Goal: Task Accomplishment & Management: Complete application form

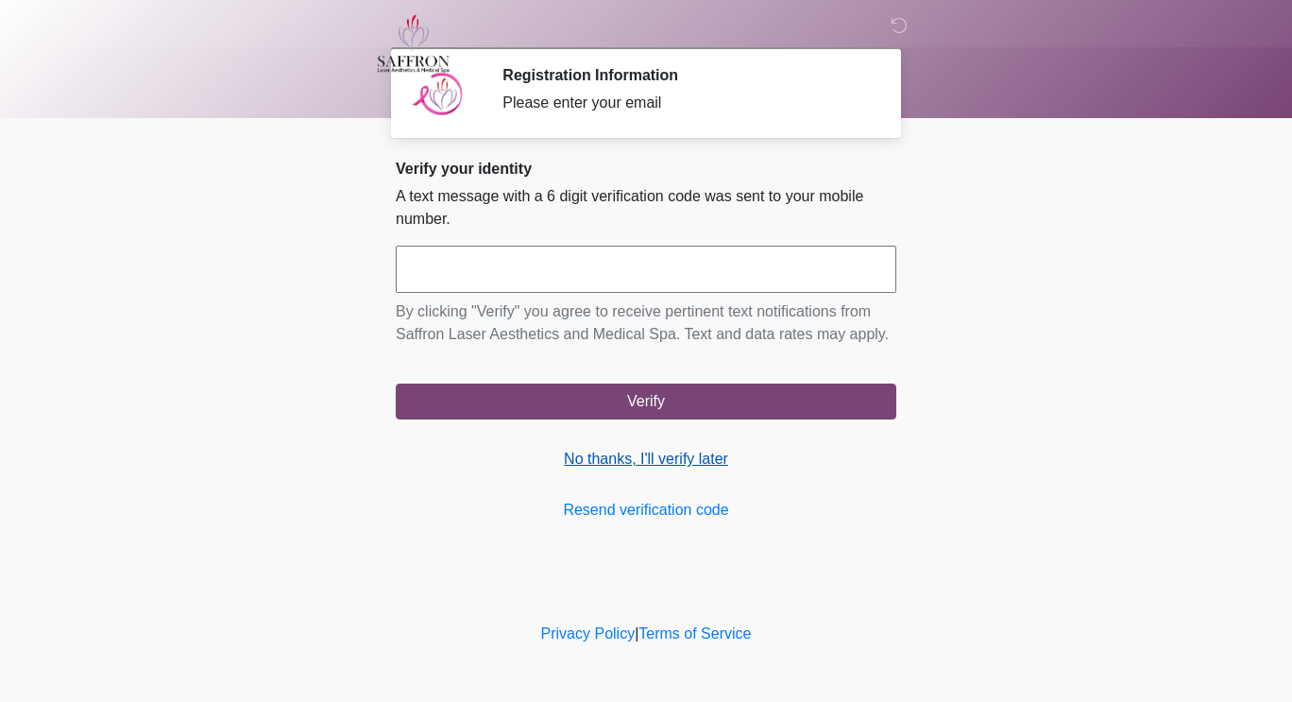
click at [719, 461] on link "No thanks, I'll verify later" at bounding box center [646, 459] width 501 height 23
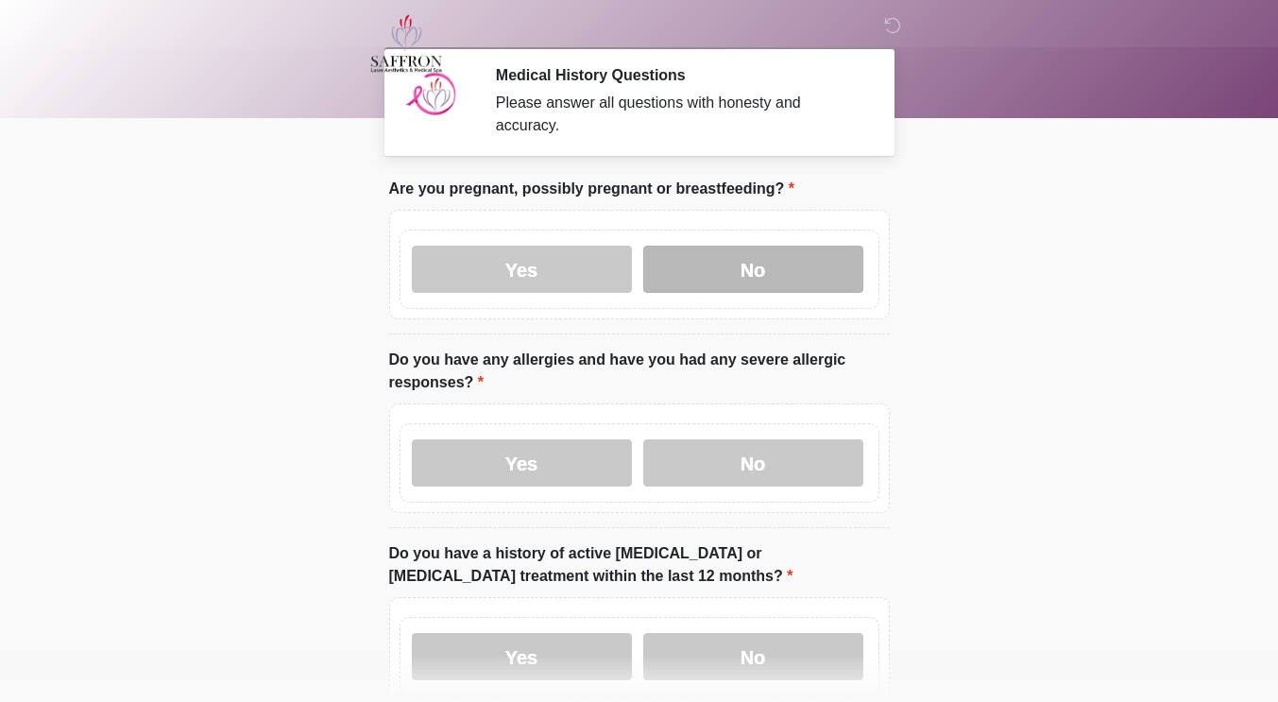
click at [766, 265] on label "No" at bounding box center [753, 269] width 220 height 47
click at [762, 470] on div "Yes No" at bounding box center [640, 462] width 480 height 79
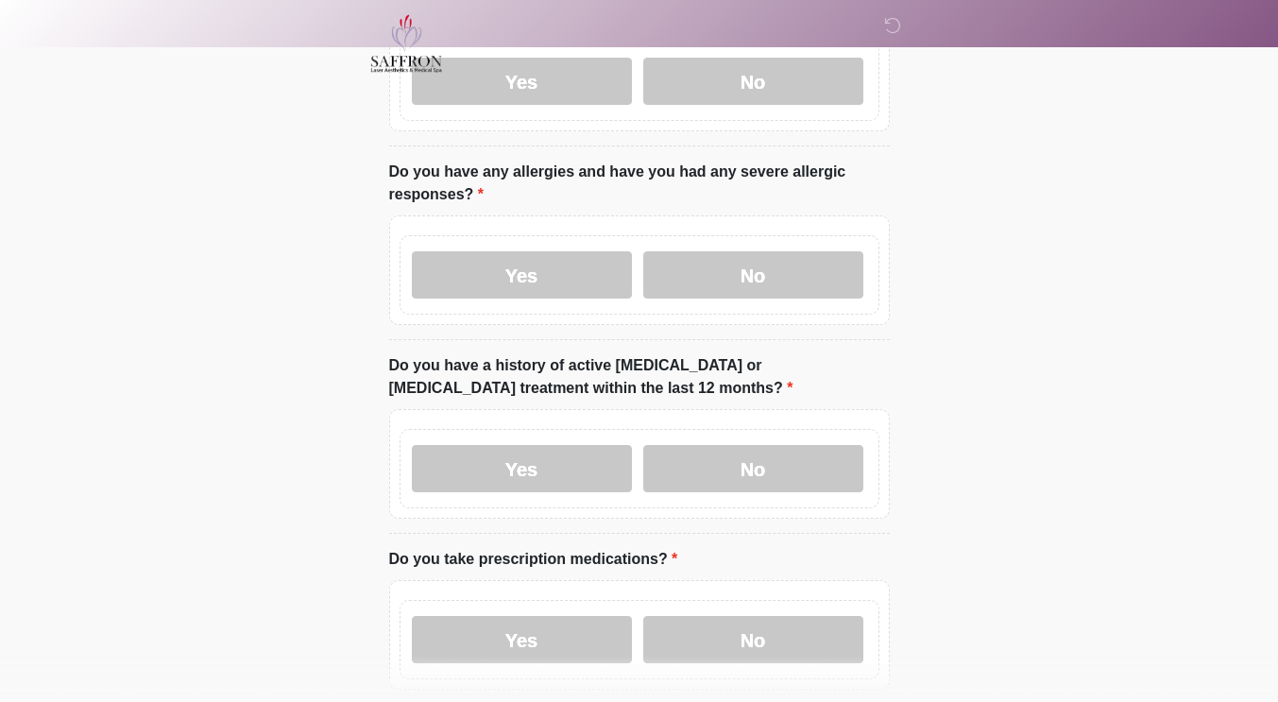
scroll to position [189, 0]
click at [760, 263] on label "No" at bounding box center [753, 273] width 220 height 47
click at [761, 465] on label "No" at bounding box center [753, 467] width 220 height 47
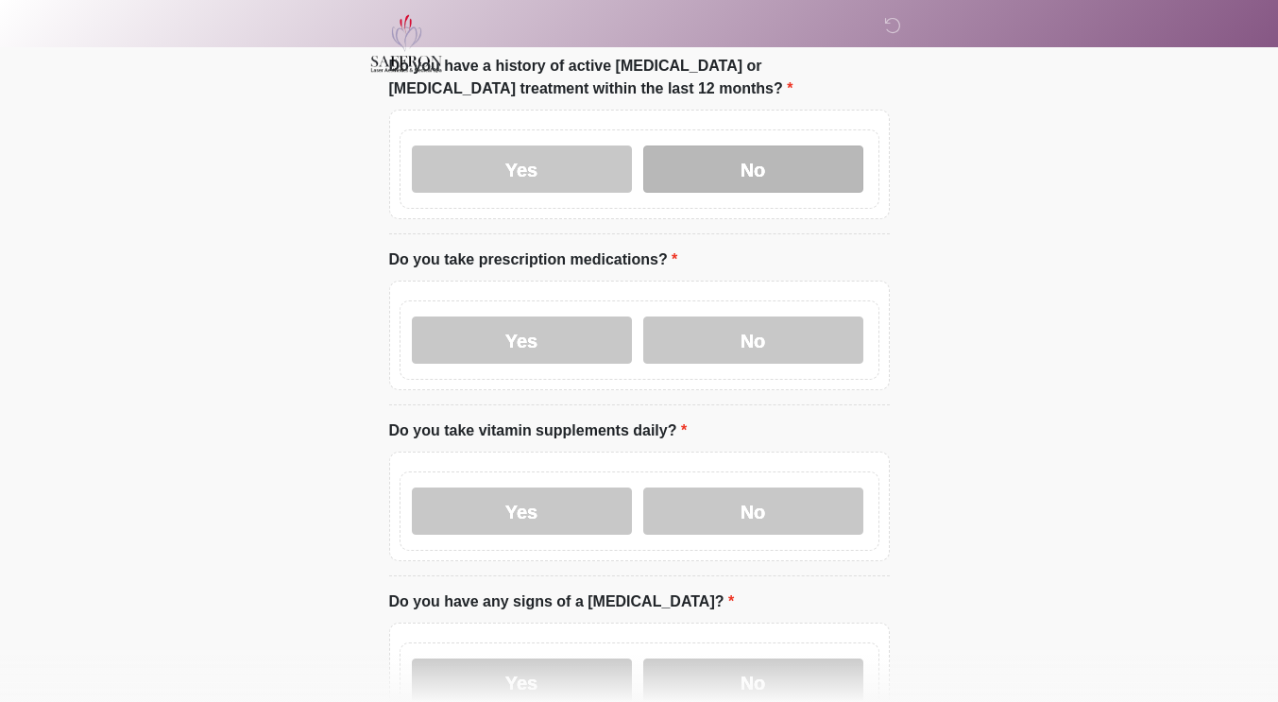
scroll to position [488, 0]
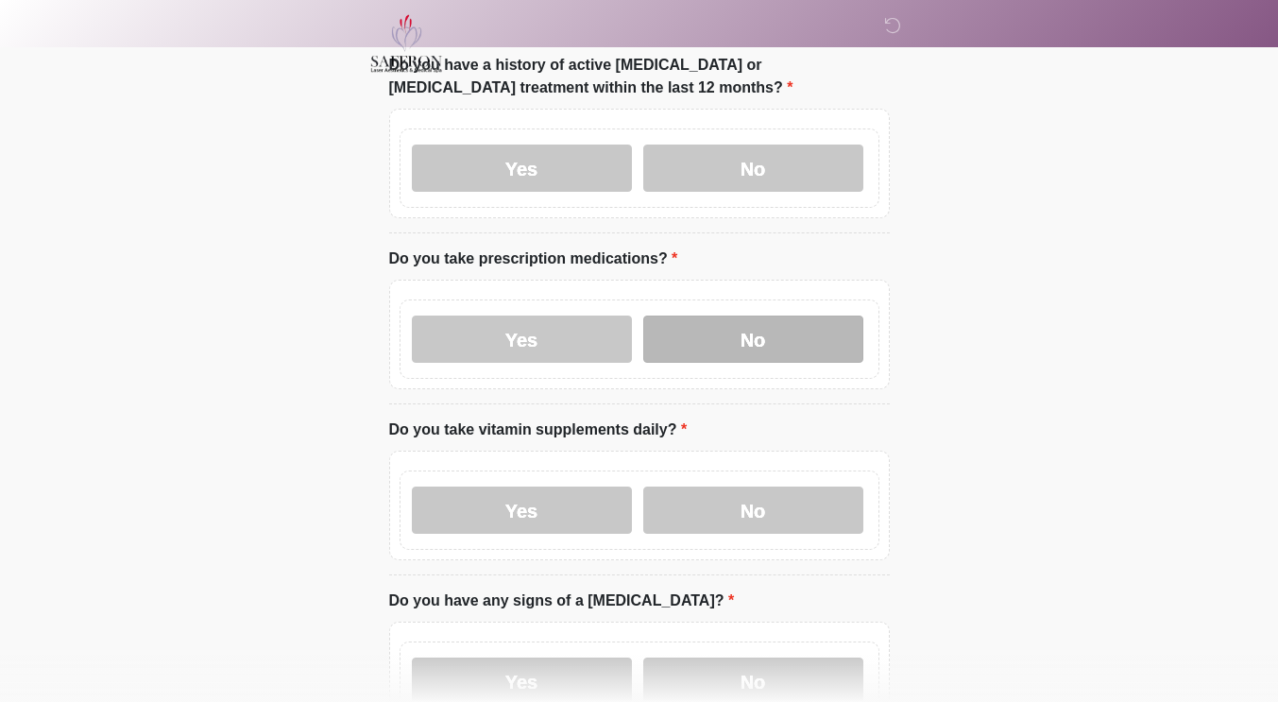
click at [760, 322] on label "No" at bounding box center [753, 339] width 220 height 47
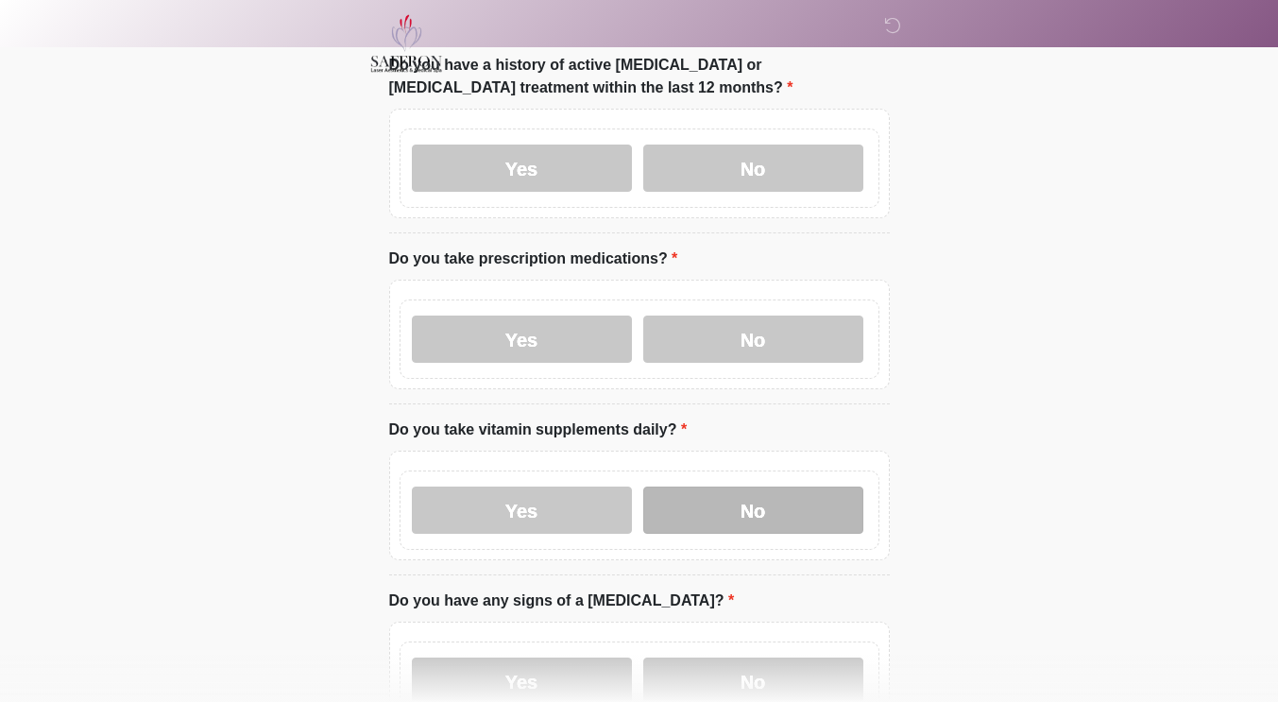
click at [718, 492] on label "No" at bounding box center [753, 510] width 220 height 47
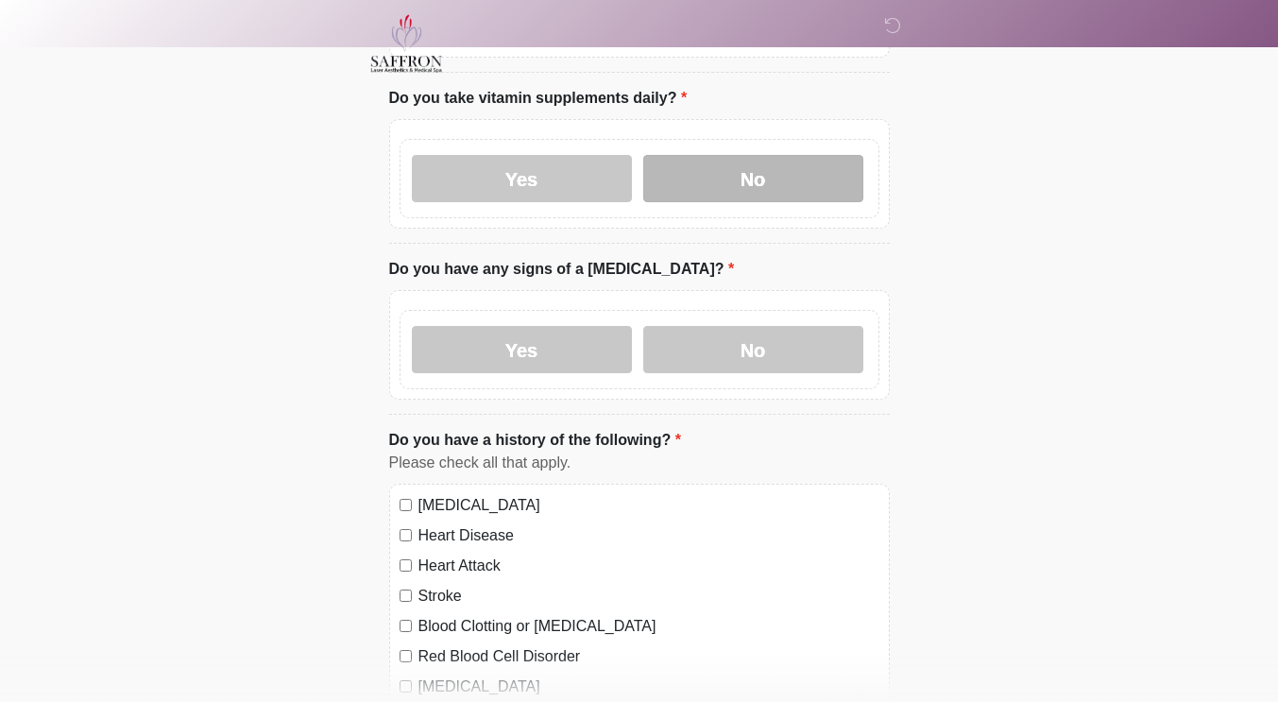
scroll to position [824, 0]
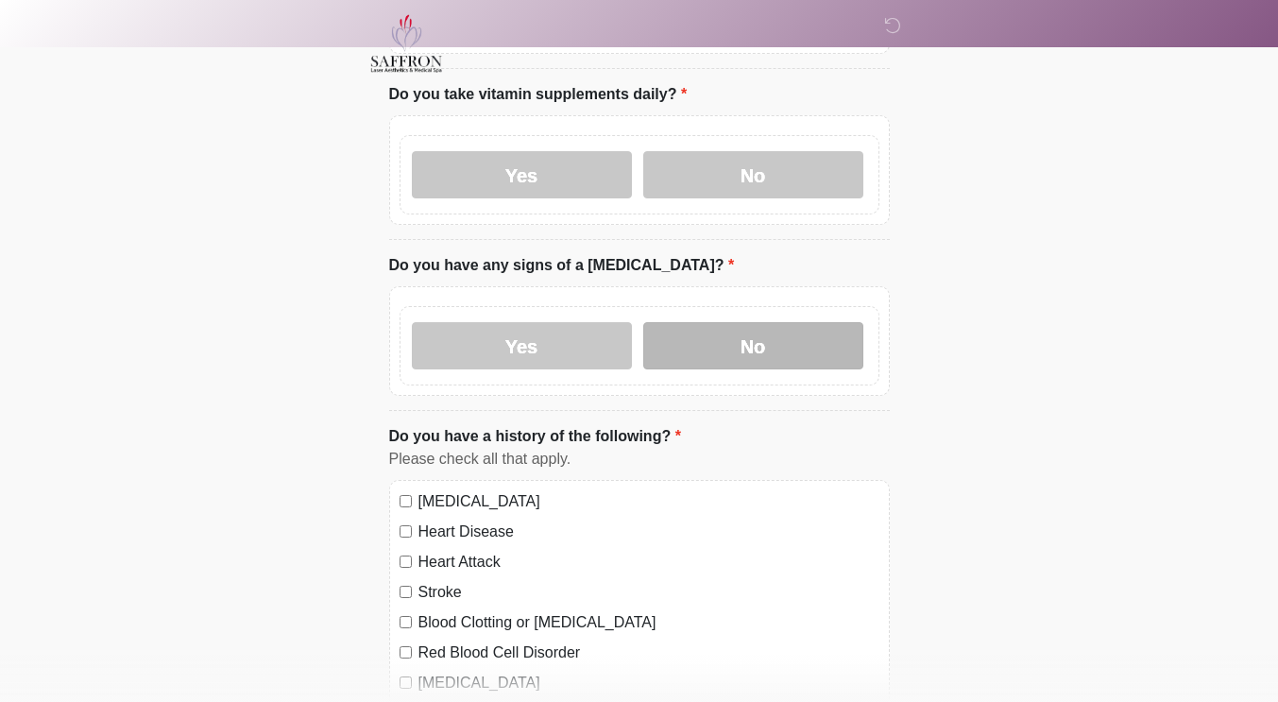
click at [729, 324] on label "No" at bounding box center [753, 345] width 220 height 47
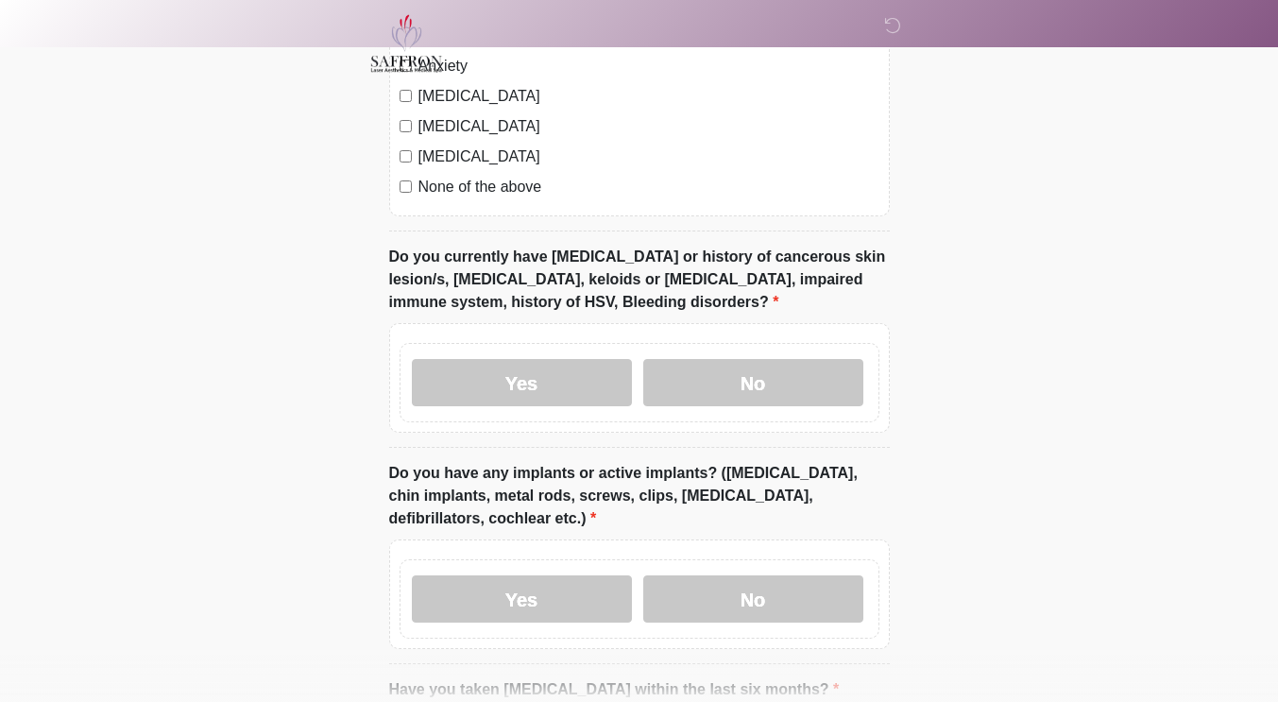
scroll to position [1469, 0]
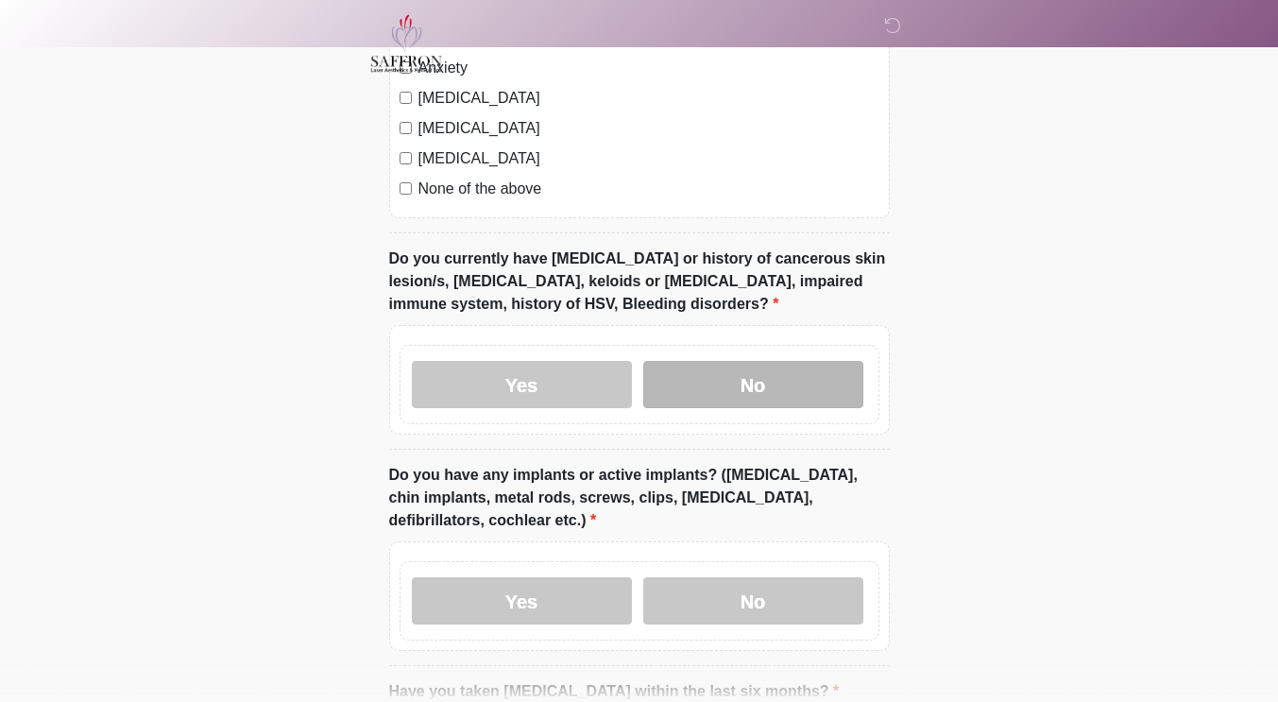
click at [737, 373] on label "No" at bounding box center [753, 384] width 220 height 47
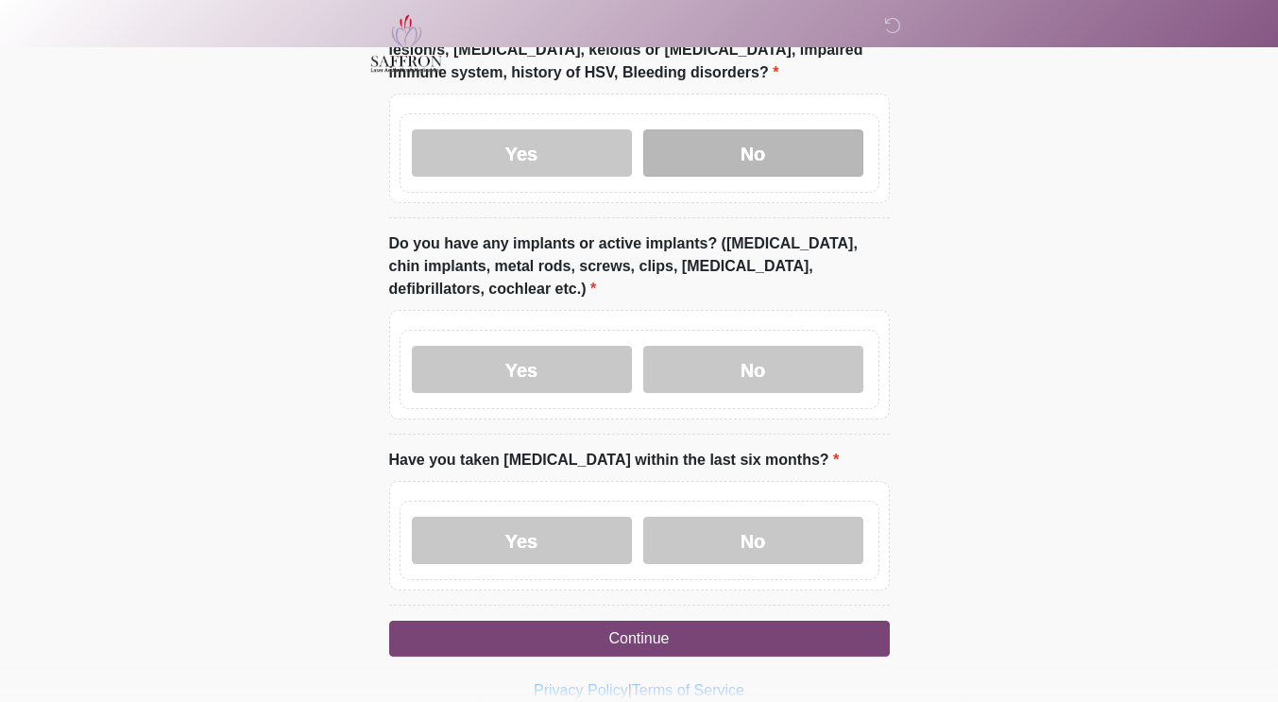
scroll to position [1734, 0]
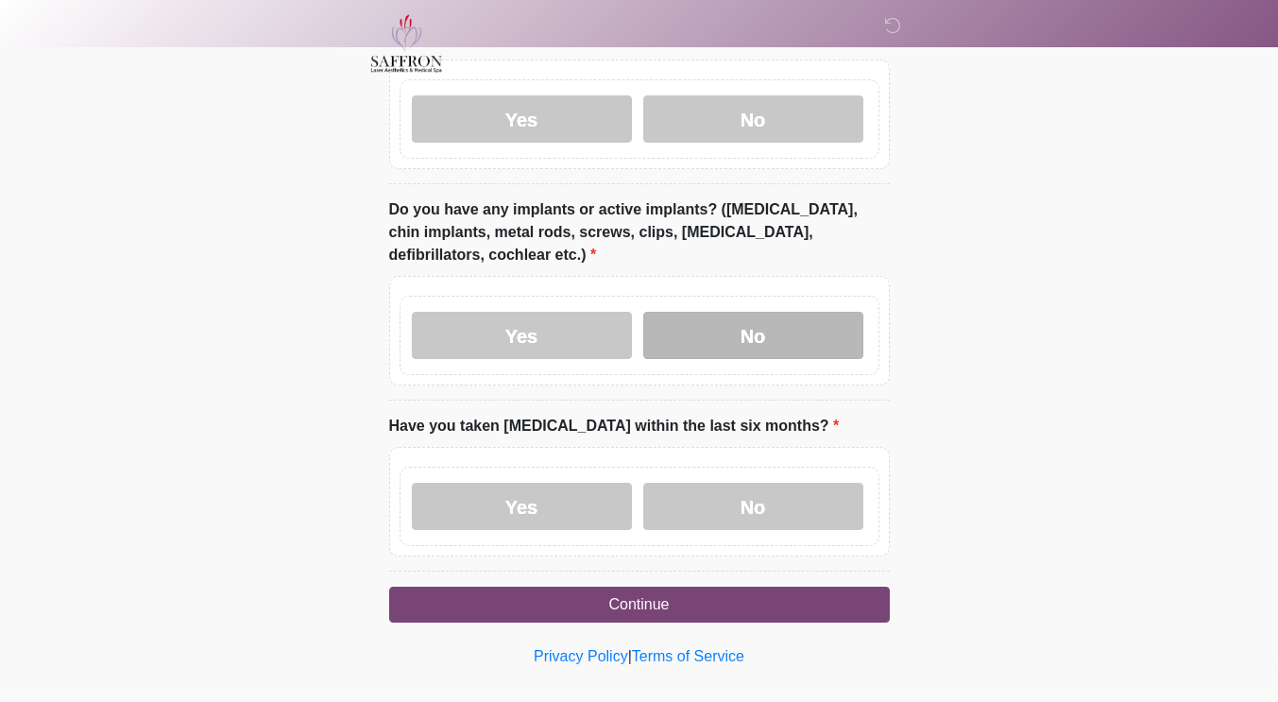
click at [739, 331] on label "No" at bounding box center [753, 335] width 220 height 47
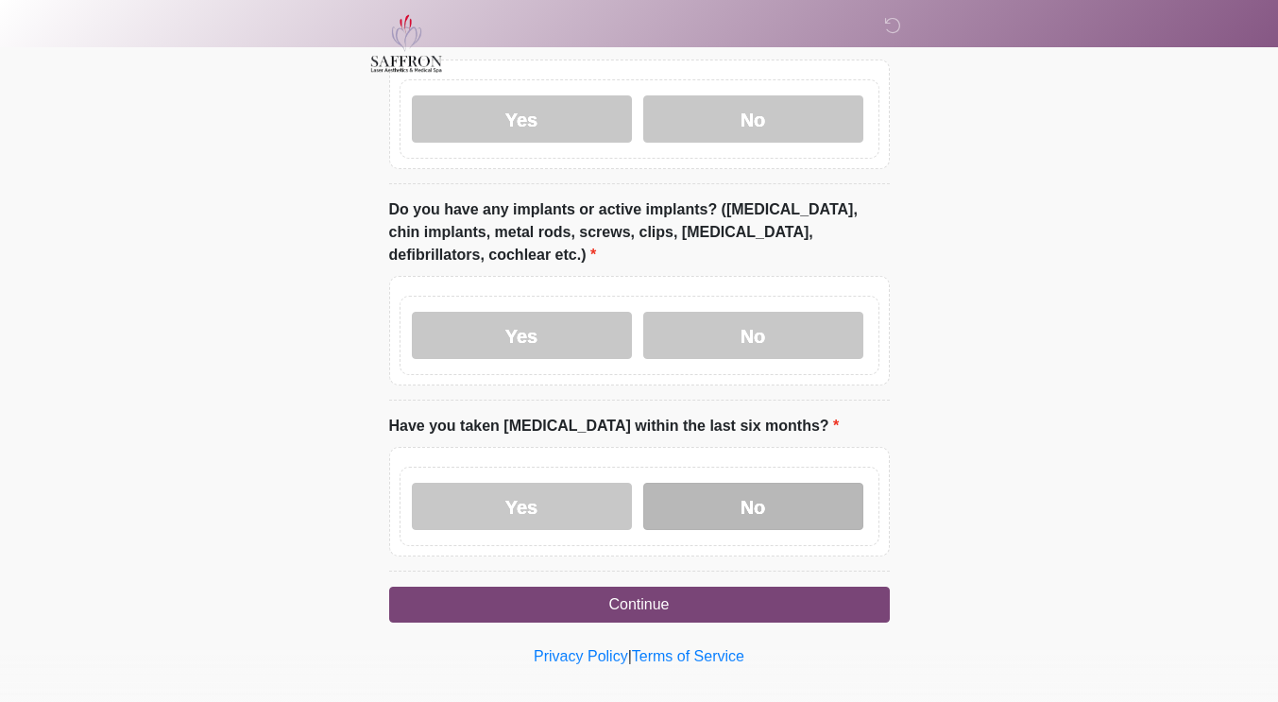
click at [748, 502] on label "No" at bounding box center [753, 506] width 220 height 47
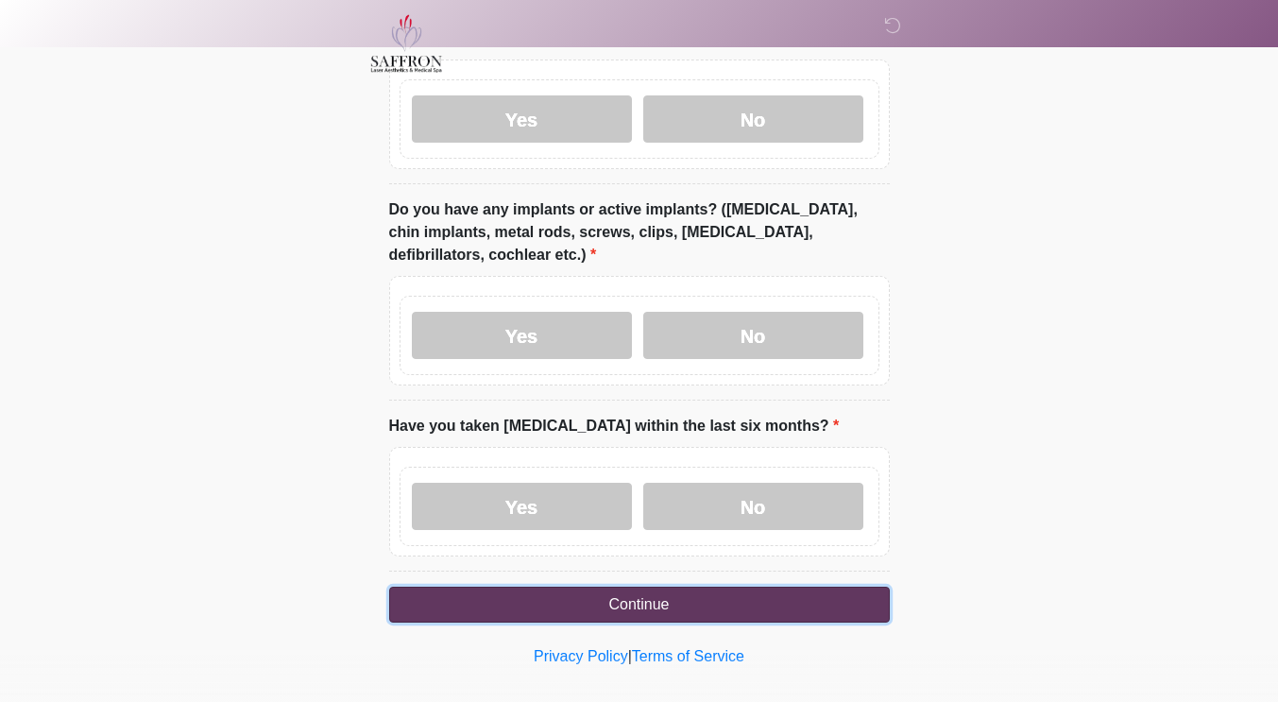
click at [749, 589] on button "Continue" at bounding box center [639, 605] width 501 height 36
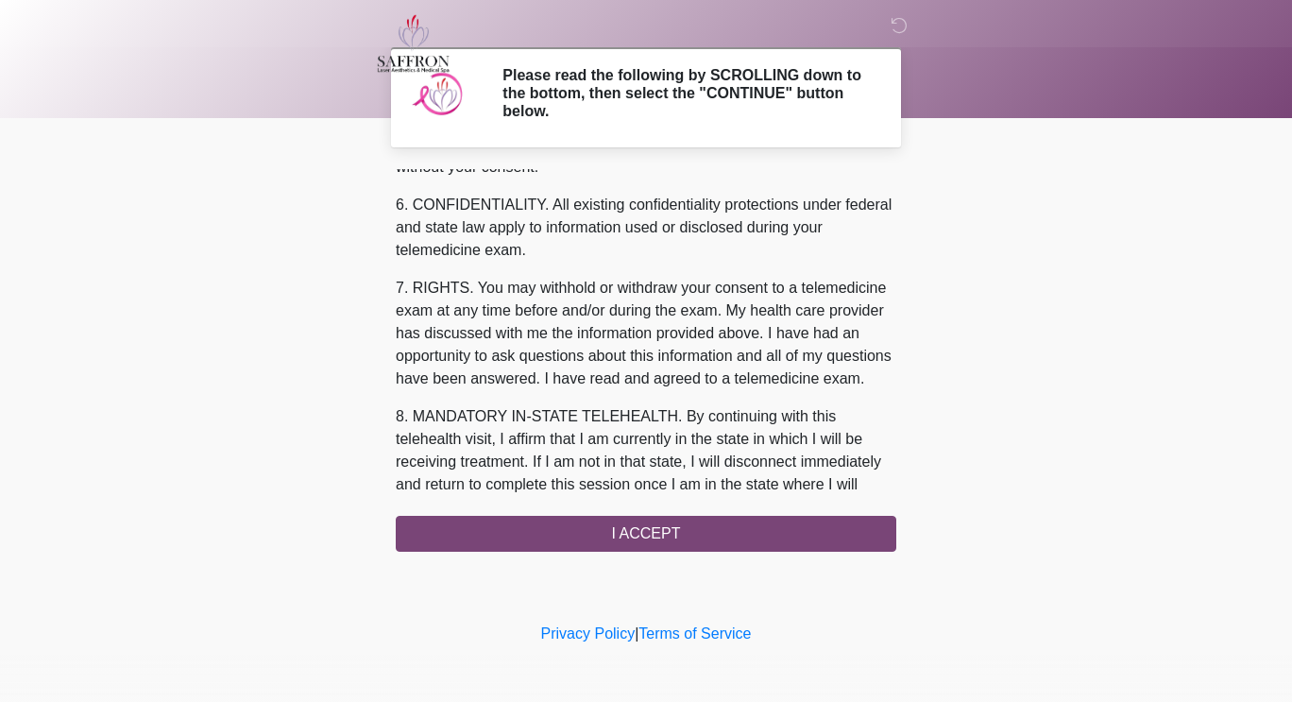
scroll to position [794, 0]
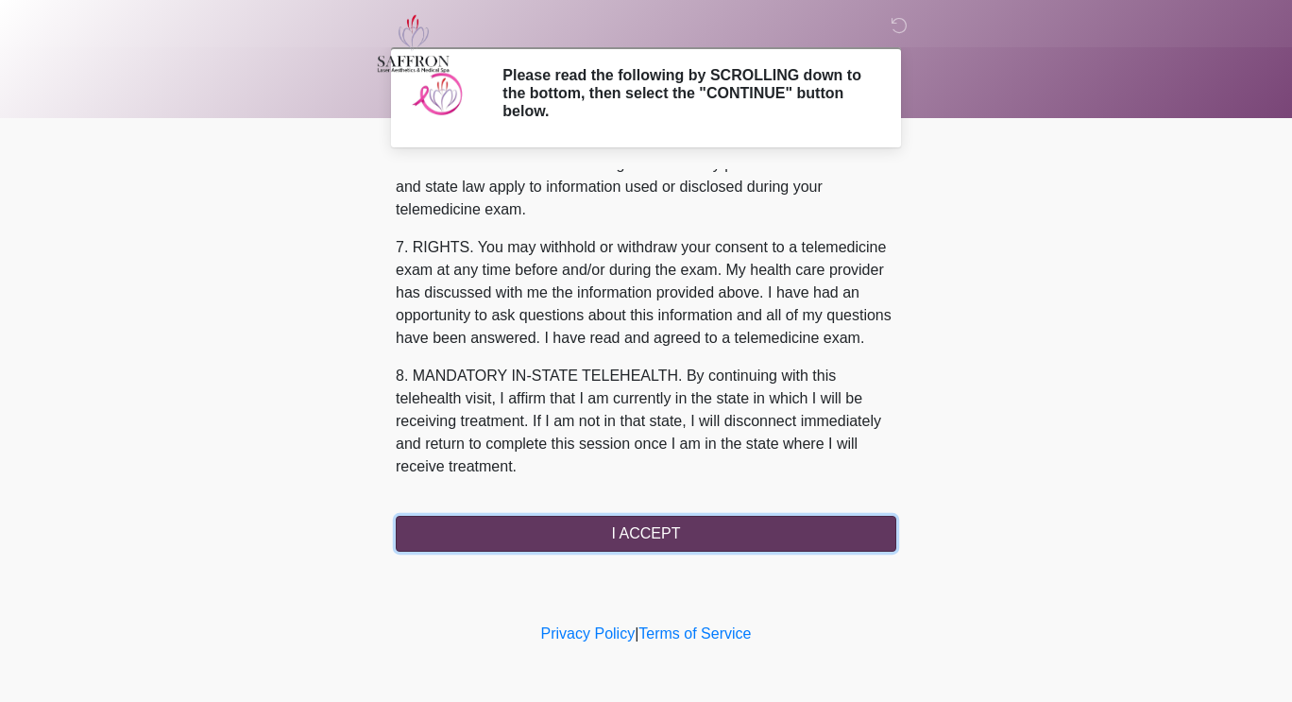
click at [658, 538] on button "I ACCEPT" at bounding box center [646, 534] width 501 height 36
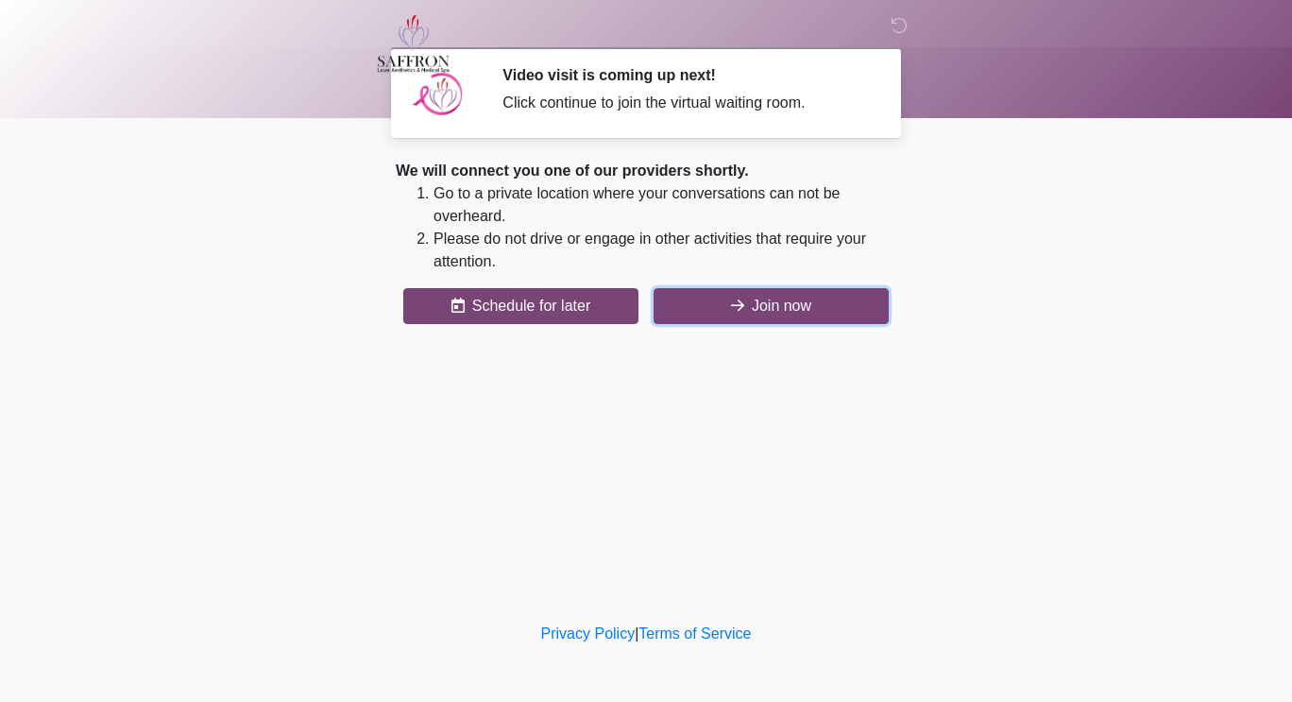
click at [698, 299] on button "Join now" at bounding box center [771, 306] width 235 height 36
